Goal: Task Accomplishment & Management: Manage account settings

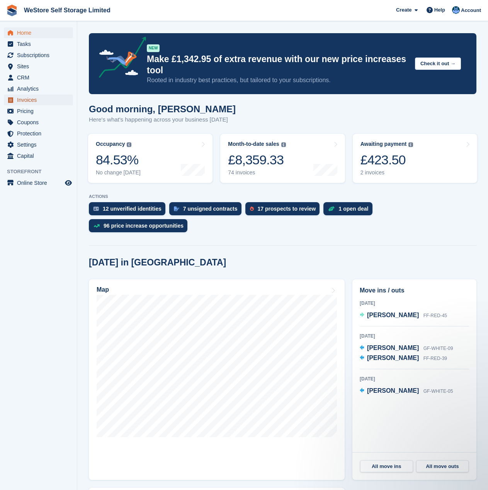
click at [29, 100] on span "Invoices" at bounding box center [40, 100] width 46 height 11
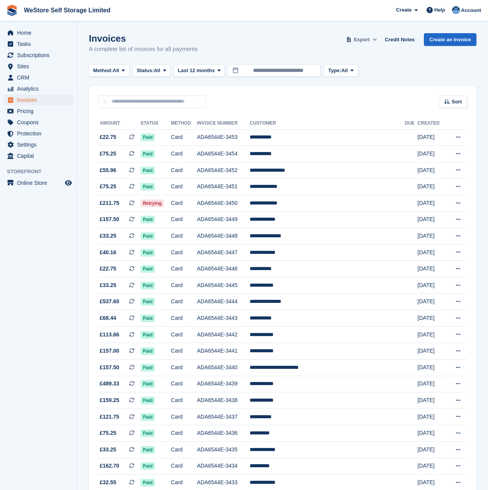
click at [376, 39] on icon at bounding box center [374, 39] width 4 height 5
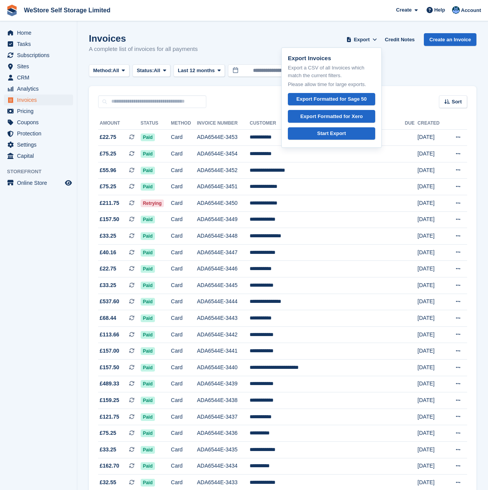
click at [215, 33] on section "Invoices A complete list of invoices for all payments Export Export Invoices Ex…" at bounding box center [282, 495] width 410 height 990
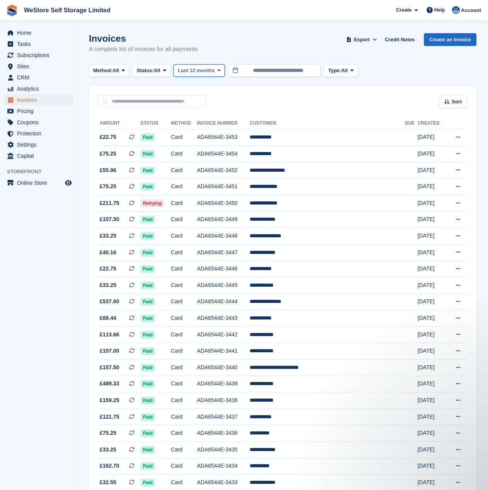
click at [220, 71] on icon at bounding box center [218, 70] width 3 height 5
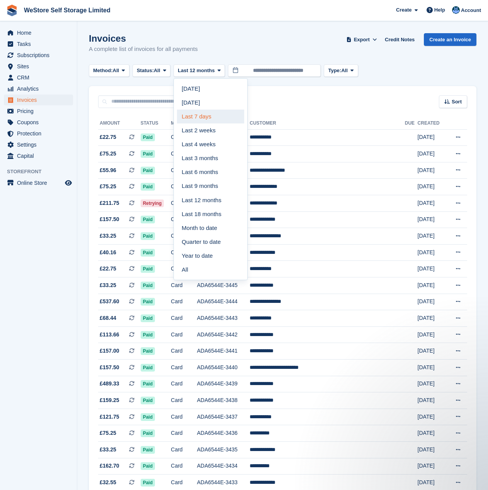
click at [208, 117] on link "Last 7 days" at bounding box center [210, 117] width 67 height 14
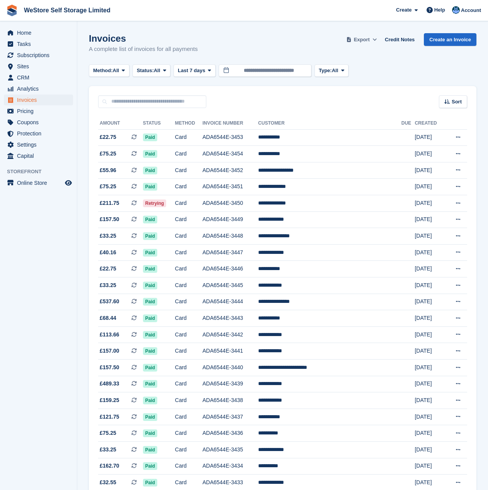
click at [369, 41] on span "Export" at bounding box center [362, 40] width 16 height 8
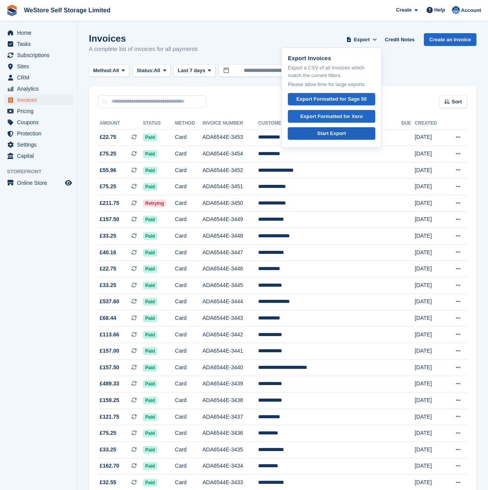
click at [340, 134] on div "Start Export" at bounding box center [331, 134] width 29 height 8
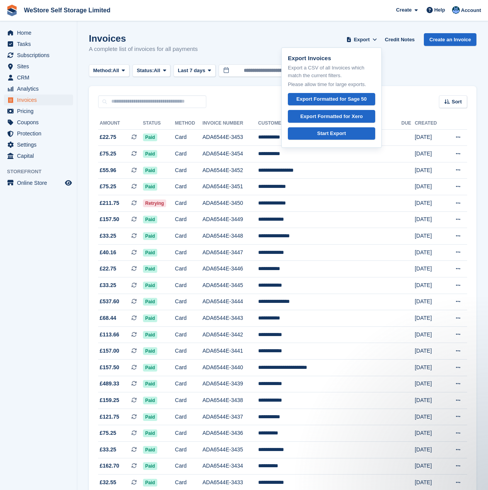
click at [432, 68] on div "Method: All All Bank Transfer Cash Cheque Debit/Credit Card Direct Debit SEPA D…" at bounding box center [282, 70] width 387 height 13
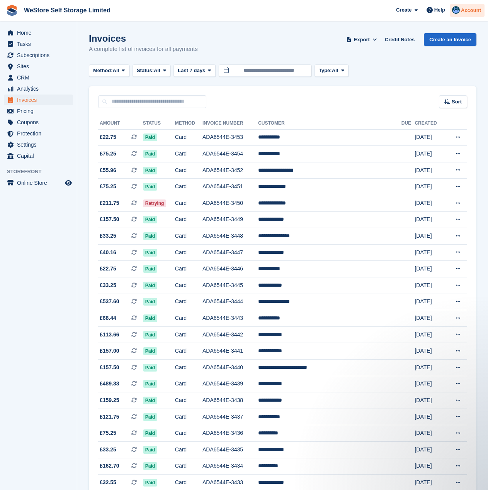
click at [473, 12] on span "Account" at bounding box center [471, 11] width 20 height 8
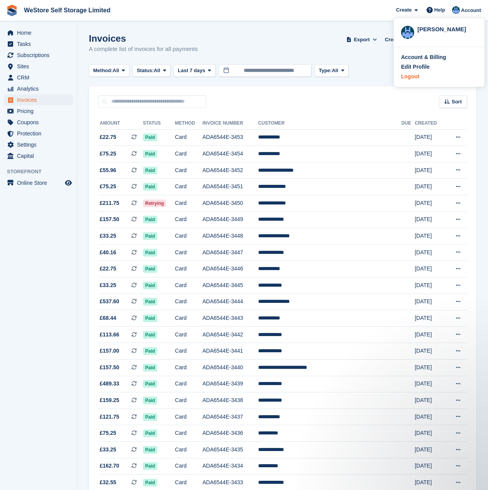
click at [419, 76] on div "Logout" at bounding box center [439, 77] width 76 height 8
